Goal: Contribute content

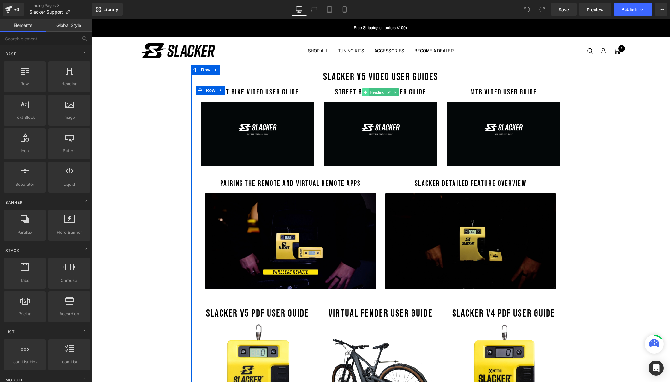
click at [363, 90] on span at bounding box center [366, 92] width 7 height 8
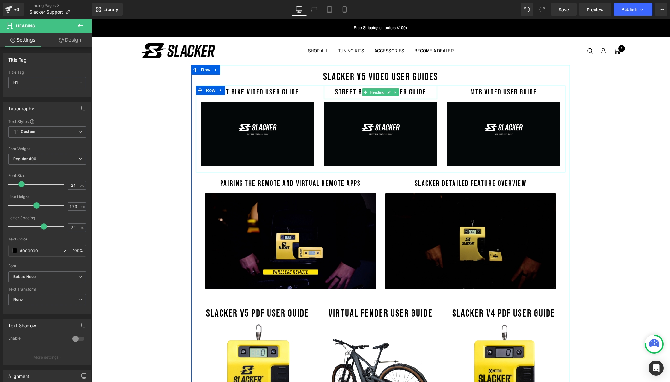
click at [355, 90] on h1 "Street Bike Video User Guide" at bounding box center [381, 92] width 114 height 13
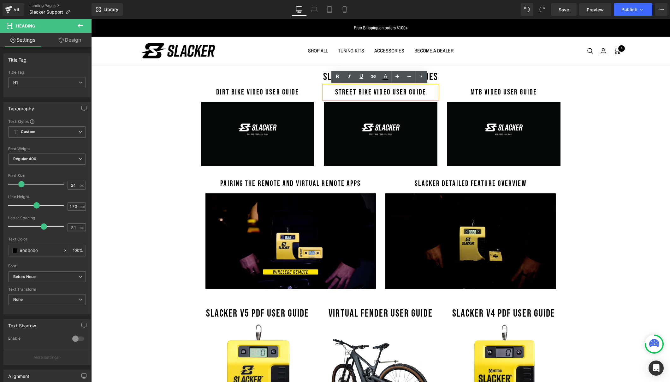
click at [355, 91] on h1 "Street Bike Video User Guide" at bounding box center [381, 92] width 114 height 13
click at [355, 90] on h1 "Street Bike Video User Guide" at bounding box center [381, 92] width 114 height 13
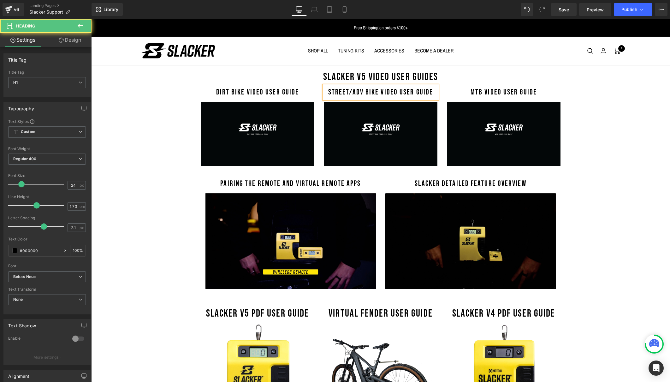
click at [371, 91] on h1 "Street/ADV Bike Video User Guide" at bounding box center [381, 92] width 114 height 13
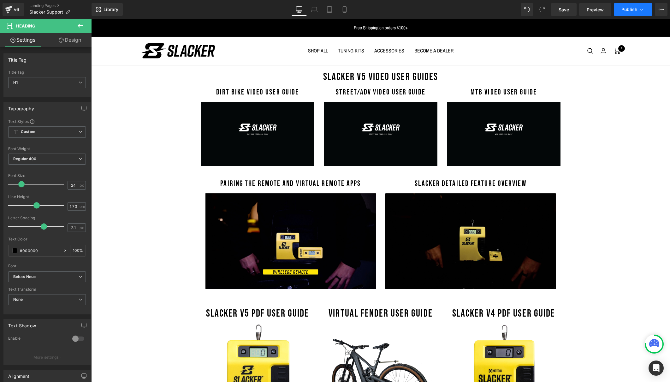
click at [631, 8] on span "Publish" at bounding box center [630, 9] width 16 height 5
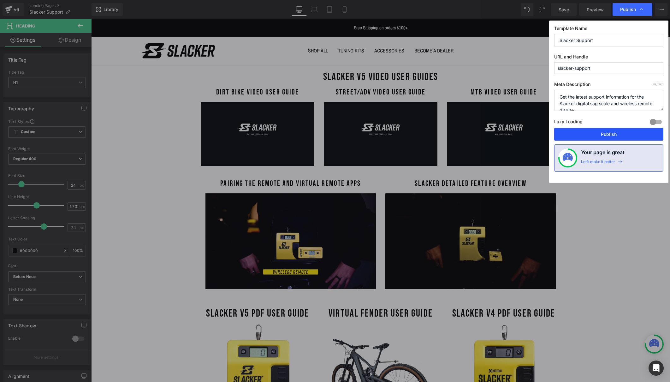
click at [606, 134] on button "Publish" at bounding box center [608, 134] width 109 height 13
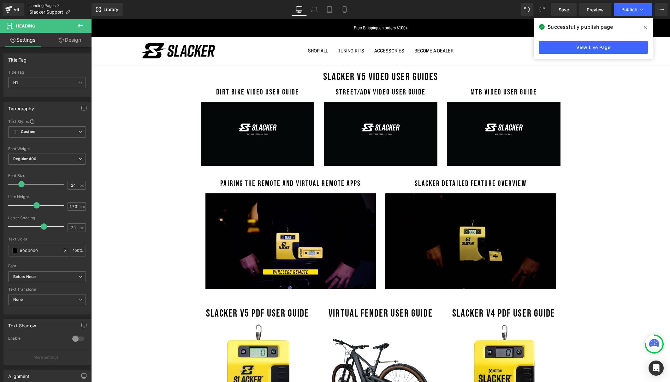
click at [46, 5] on link "Landing Pages" at bounding box center [60, 5] width 62 height 5
